Goal: Task Accomplishment & Management: Use online tool/utility

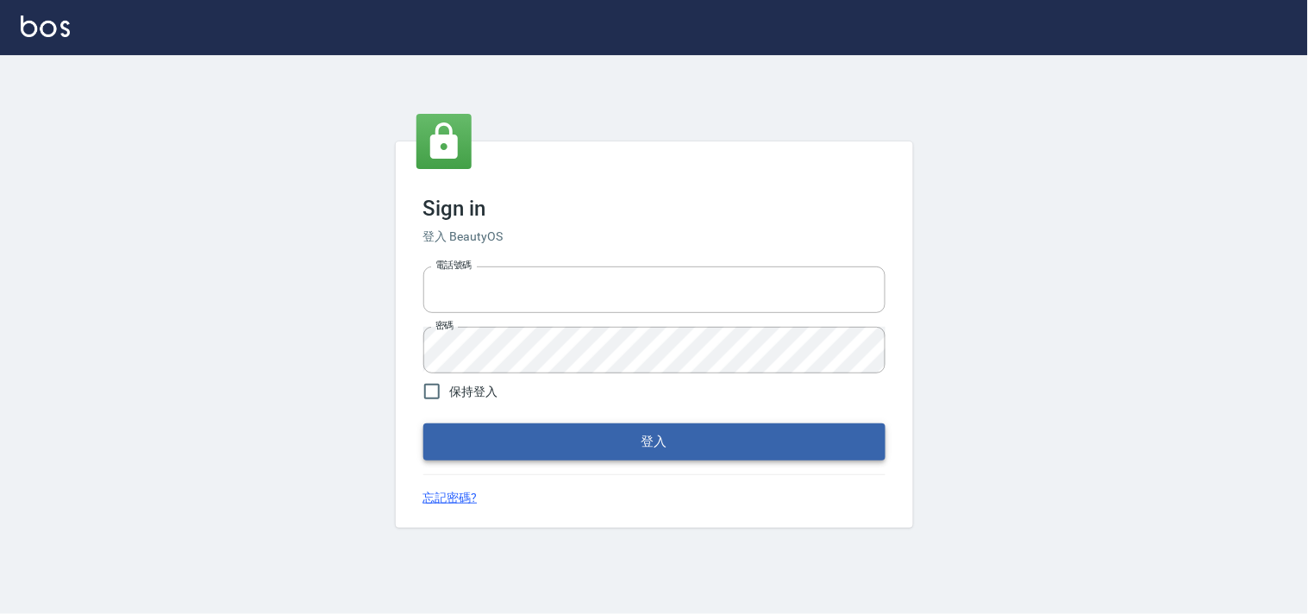
type input "28261007"
click at [619, 440] on button "登入" at bounding box center [654, 441] width 462 height 36
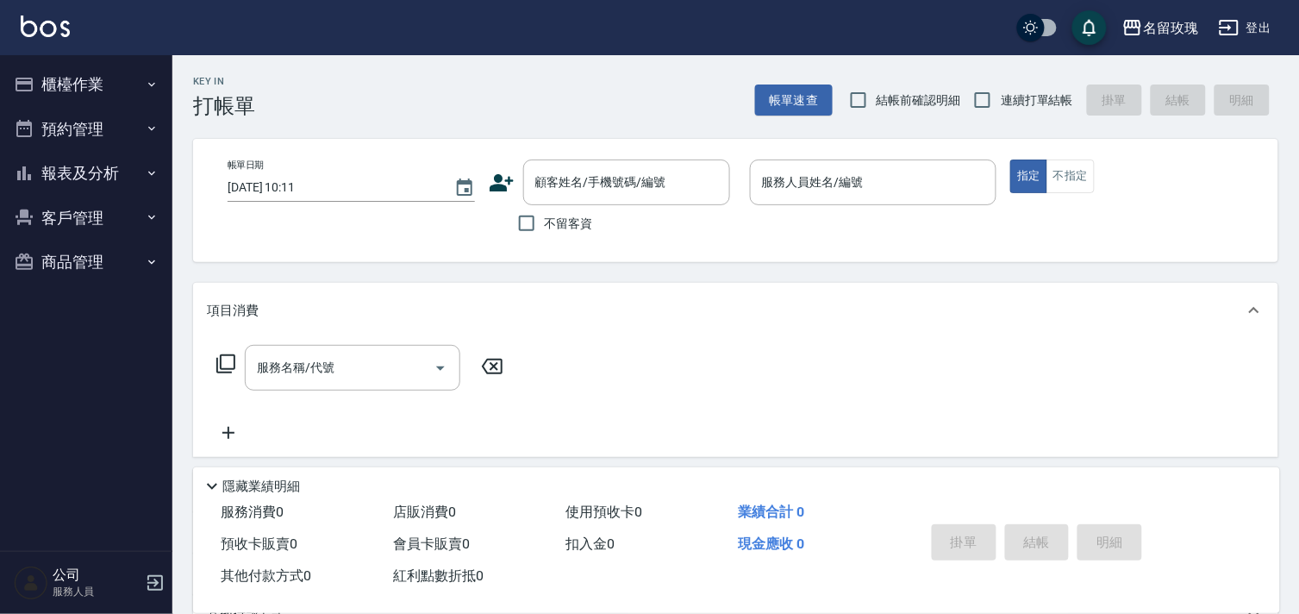
click at [908, 92] on span "結帳前確認明細" at bounding box center [919, 100] width 84 height 18
click at [877, 92] on input "結帳前確認明細" at bounding box center [858, 100] width 36 height 36
checkbox input "true"
click at [1052, 91] on span "連續打單結帳" at bounding box center [1037, 100] width 72 height 18
click at [1001, 91] on input "連續打單結帳" at bounding box center [983, 100] width 36 height 36
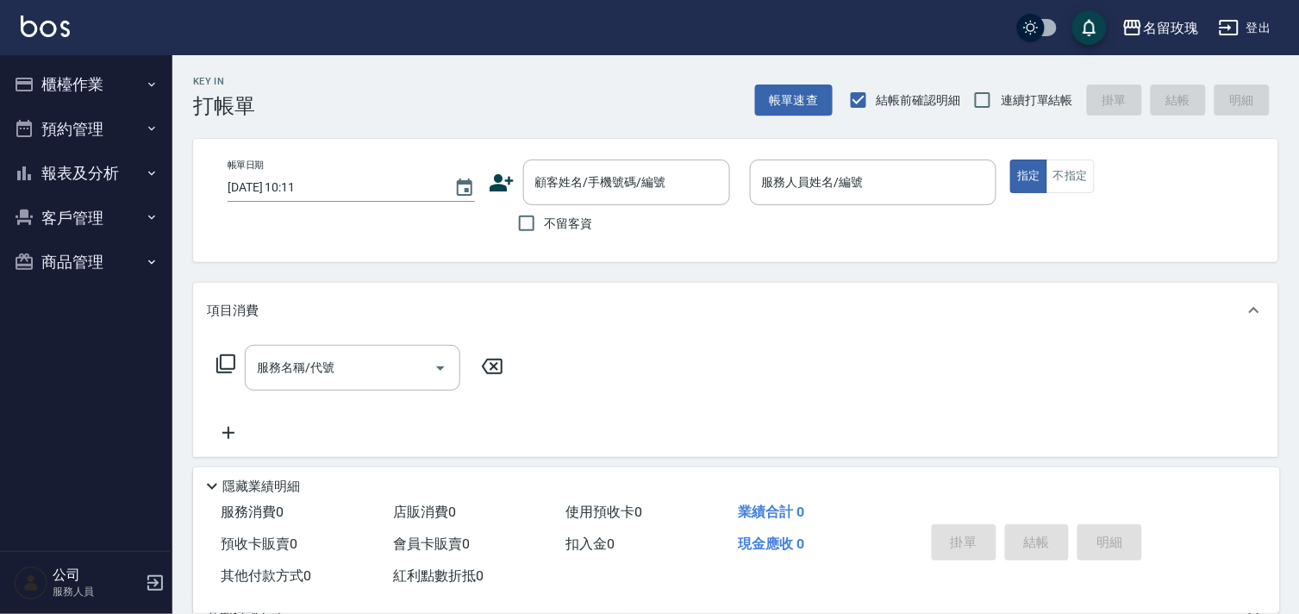
checkbox input "true"
click at [573, 222] on span "不留客資" at bounding box center [569, 224] width 48 height 18
click at [545, 222] on input "不留客資" at bounding box center [527, 223] width 36 height 36
checkbox input "true"
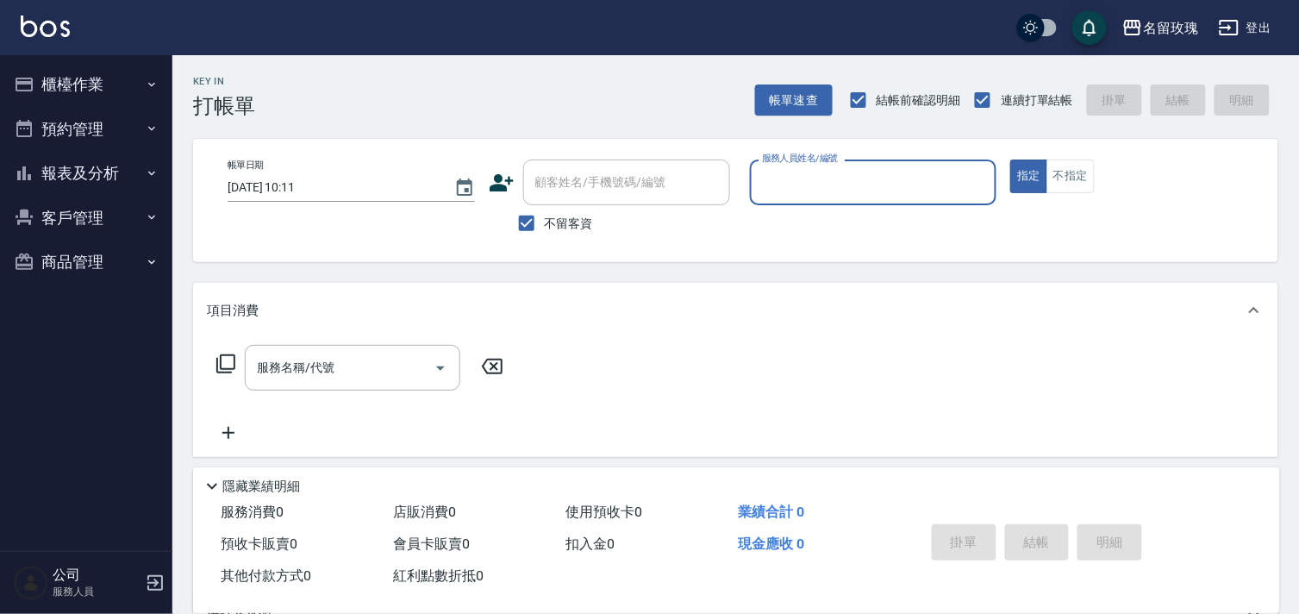
click at [80, 72] on button "櫃檯作業" at bounding box center [86, 84] width 159 height 45
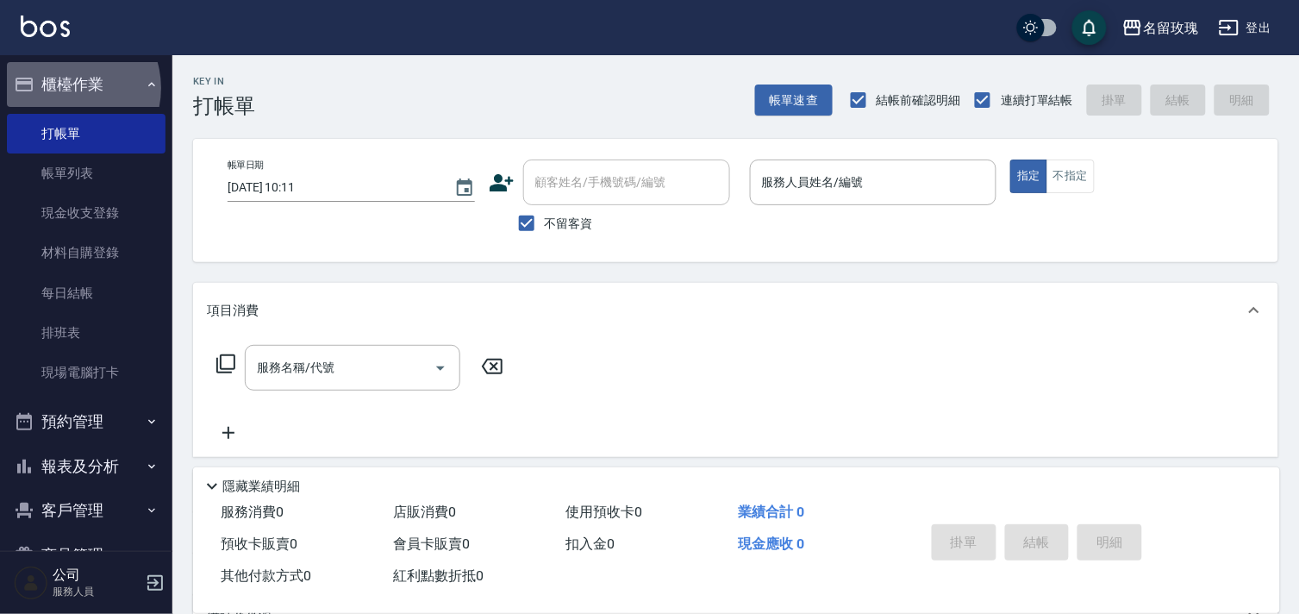
click at [66, 88] on button "櫃檯作業" at bounding box center [86, 84] width 159 height 45
